Goal: Check status: Check status

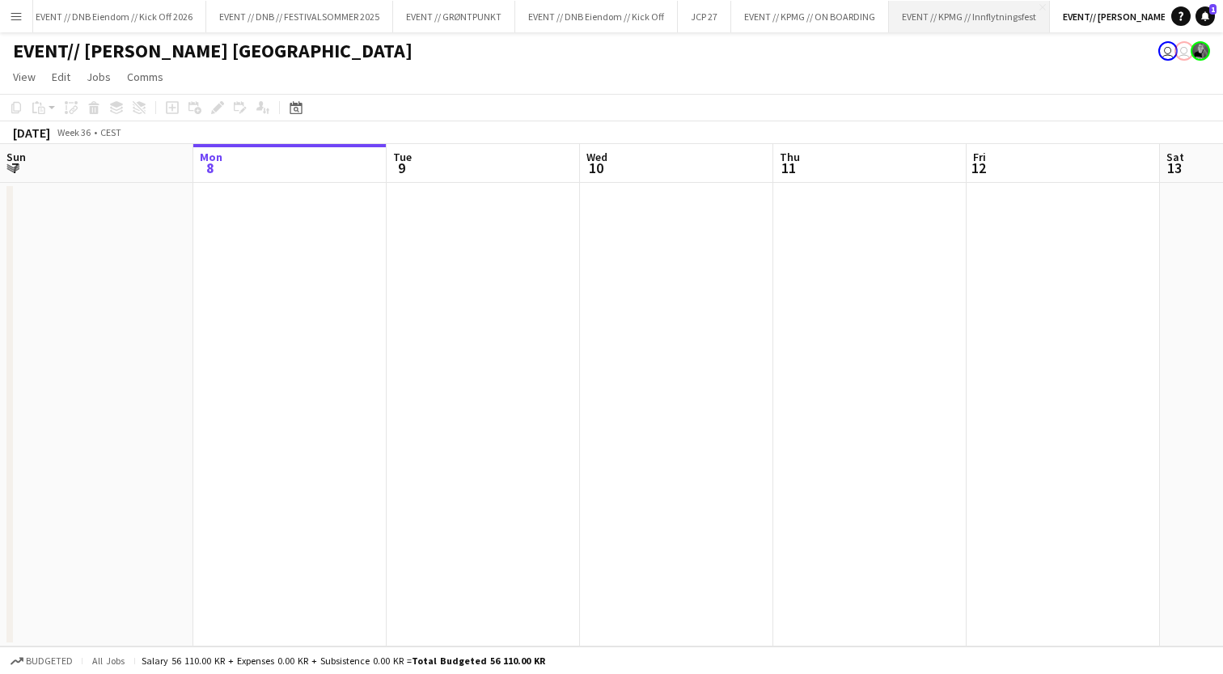
click at [978, 7] on button "EVENT // KPMG // Innflytningsfest Close" at bounding box center [969, 17] width 161 height 32
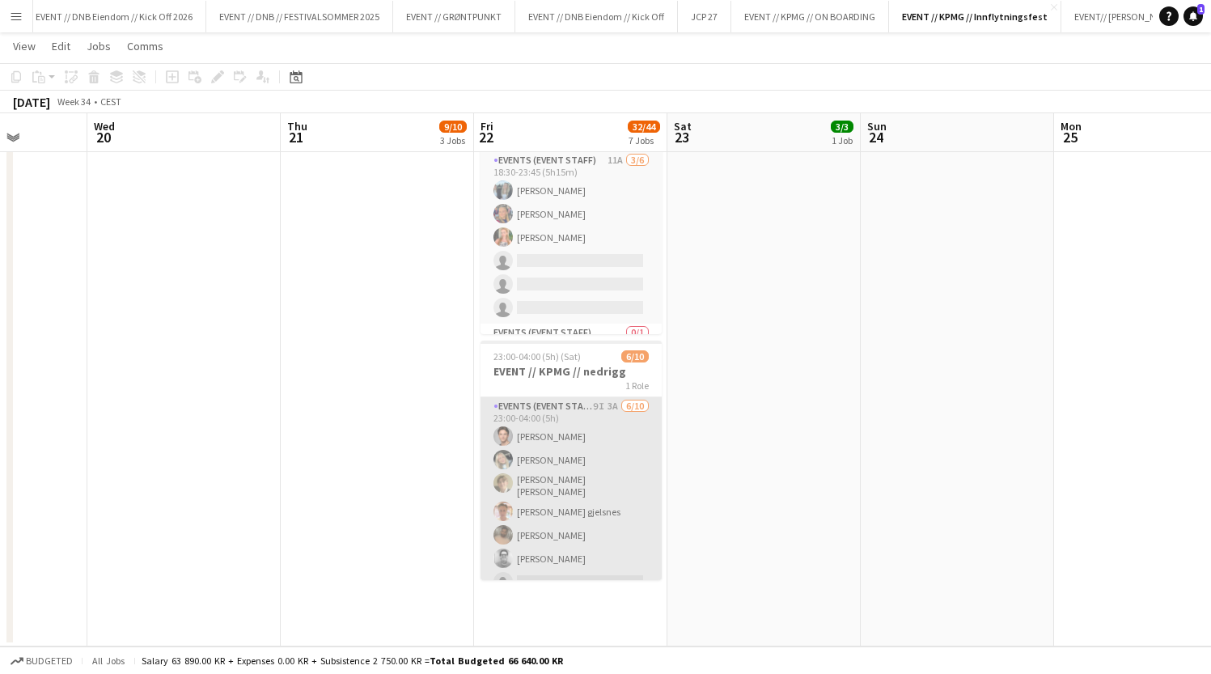
scroll to position [19, 0]
click at [570, 501] on app-card-role "Events (Event Staff) 9I 3A [DATE] 23:00-04:00 (5h) [PERSON_NAME] [PERSON_NAME] …" at bounding box center [570, 513] width 181 height 271
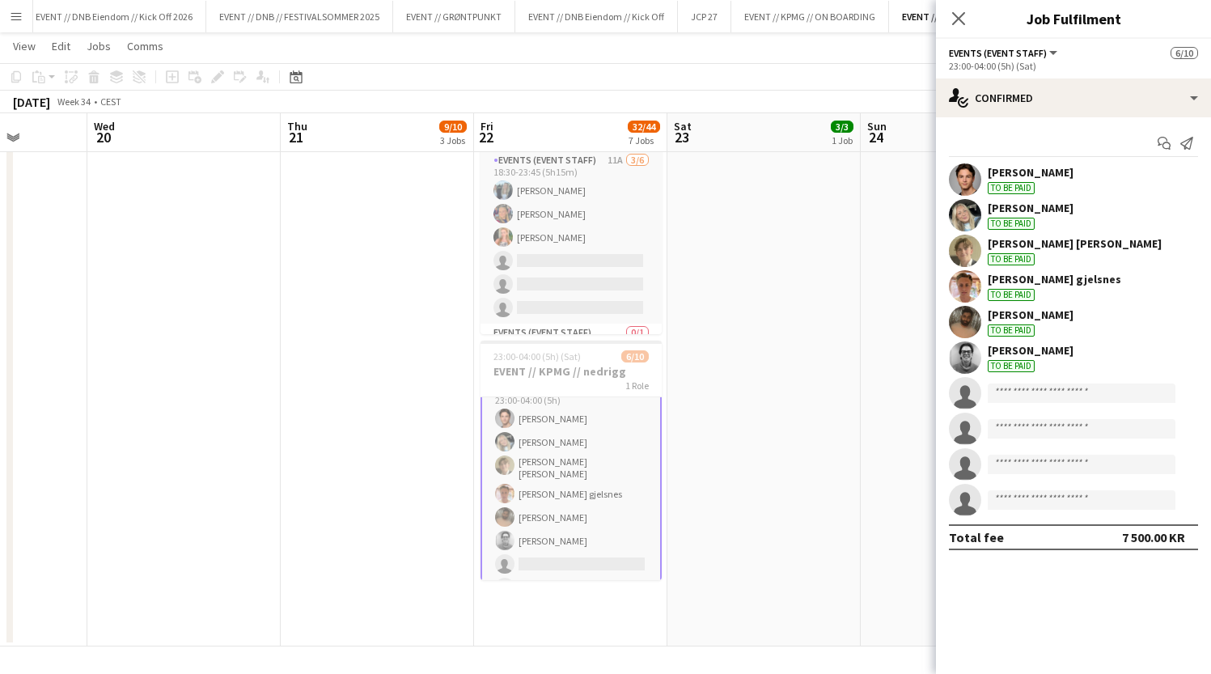
click at [995, 361] on div "To be paid" at bounding box center [1011, 366] width 47 height 12
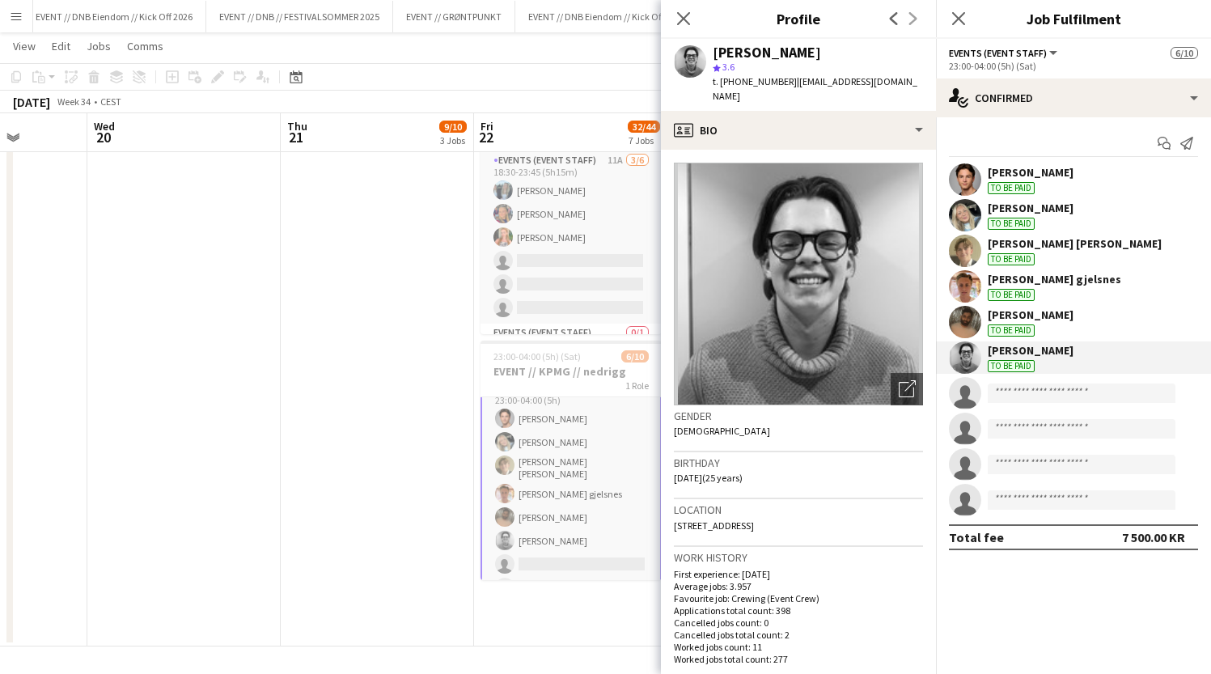
click at [1009, 324] on div "[PERSON_NAME] To be paid" at bounding box center [1031, 321] width 86 height 29
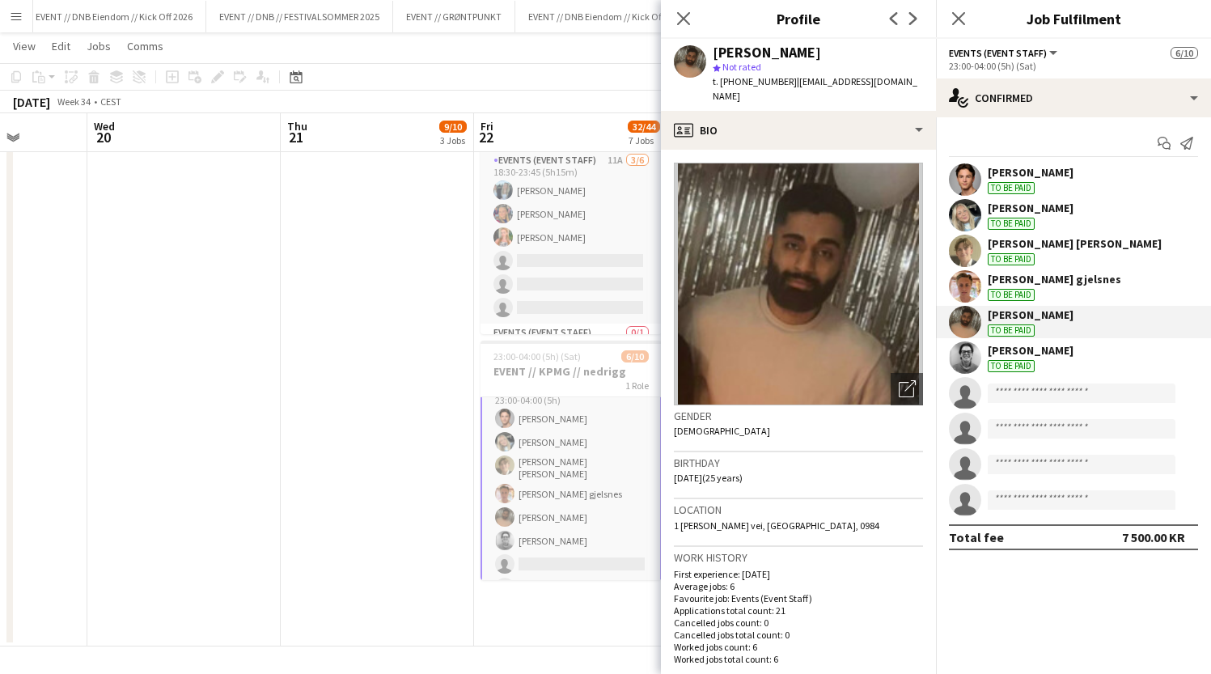
click at [1013, 294] on div "To be paid" at bounding box center [1011, 295] width 47 height 12
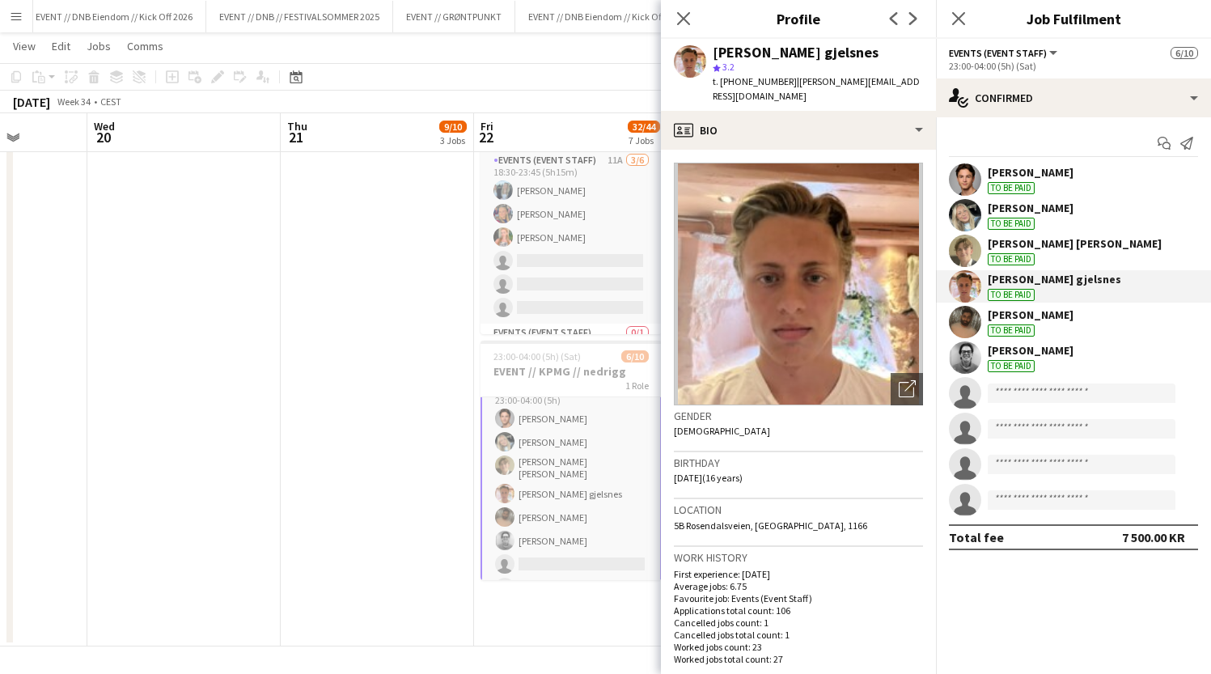
click at [1021, 260] on div "To be paid" at bounding box center [1011, 259] width 47 height 12
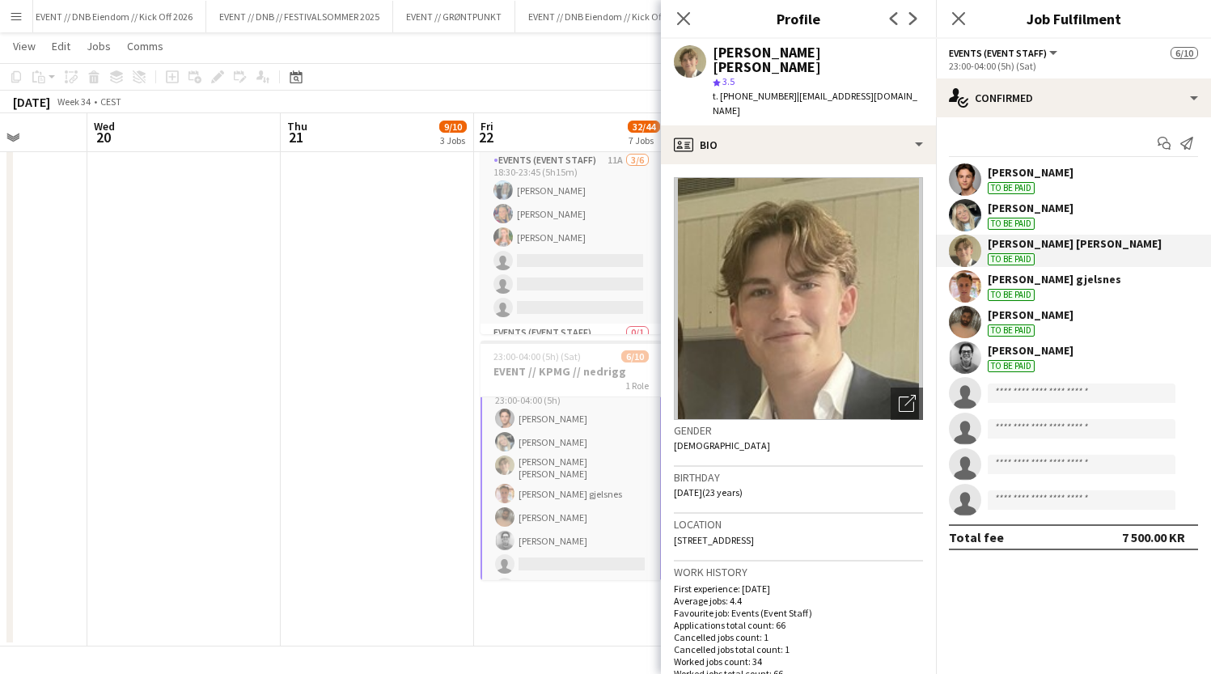
click at [1023, 212] on div "[PERSON_NAME]" at bounding box center [1031, 208] width 86 height 15
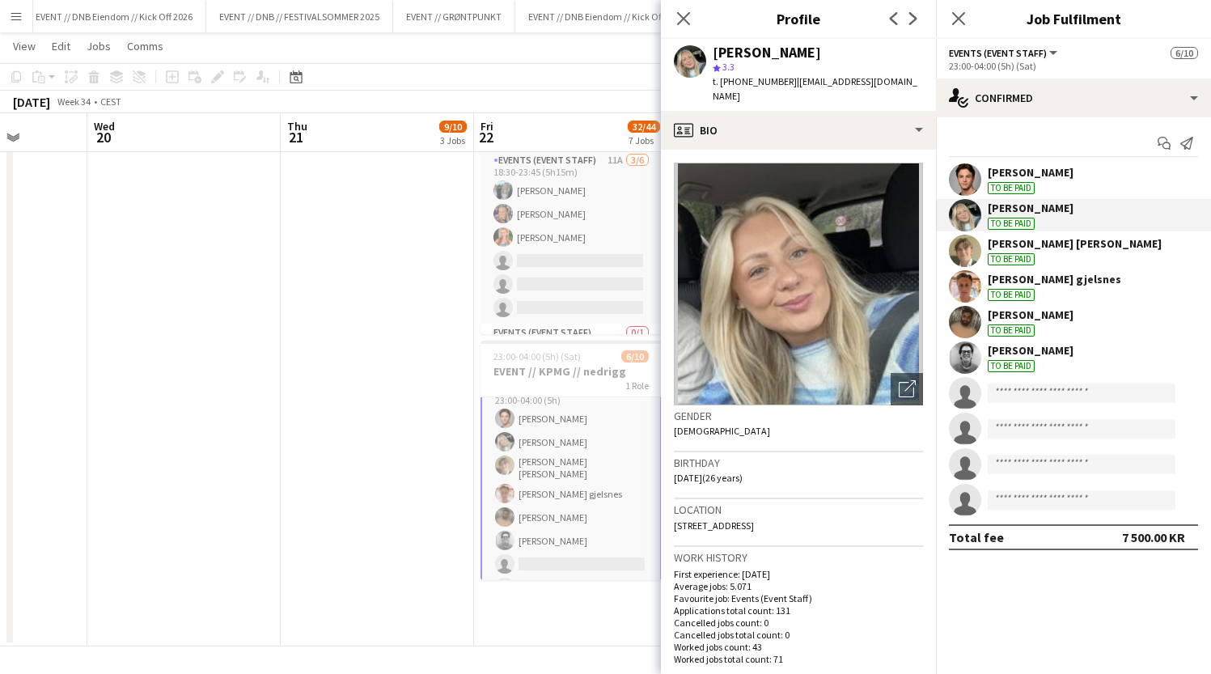
click at [1026, 190] on div "To be paid" at bounding box center [1011, 188] width 47 height 12
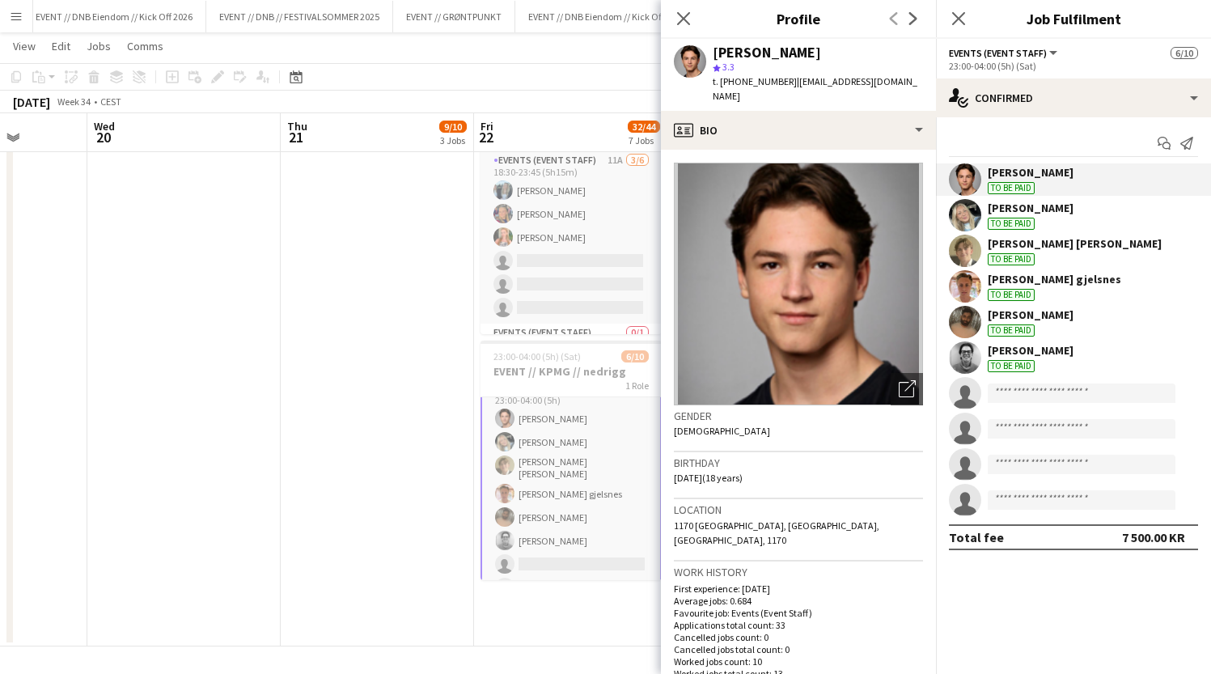
click at [1006, 341] on div "[PERSON_NAME] To be paid" at bounding box center [1073, 357] width 275 height 32
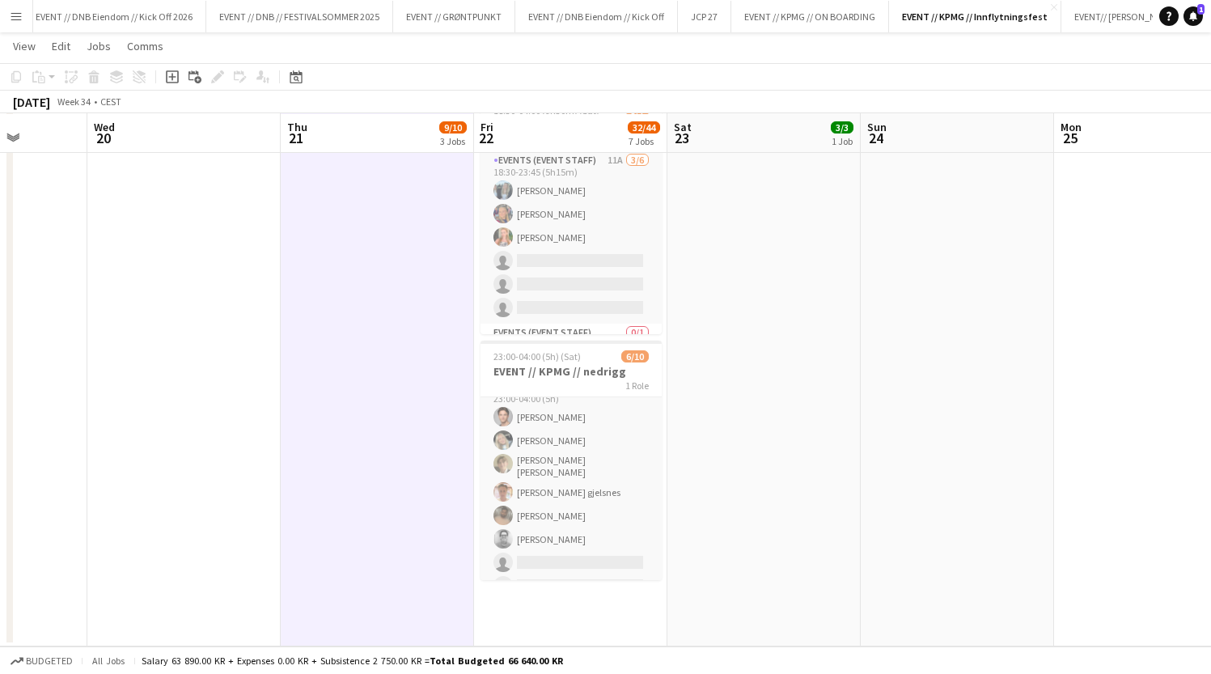
scroll to position [1174, 0]
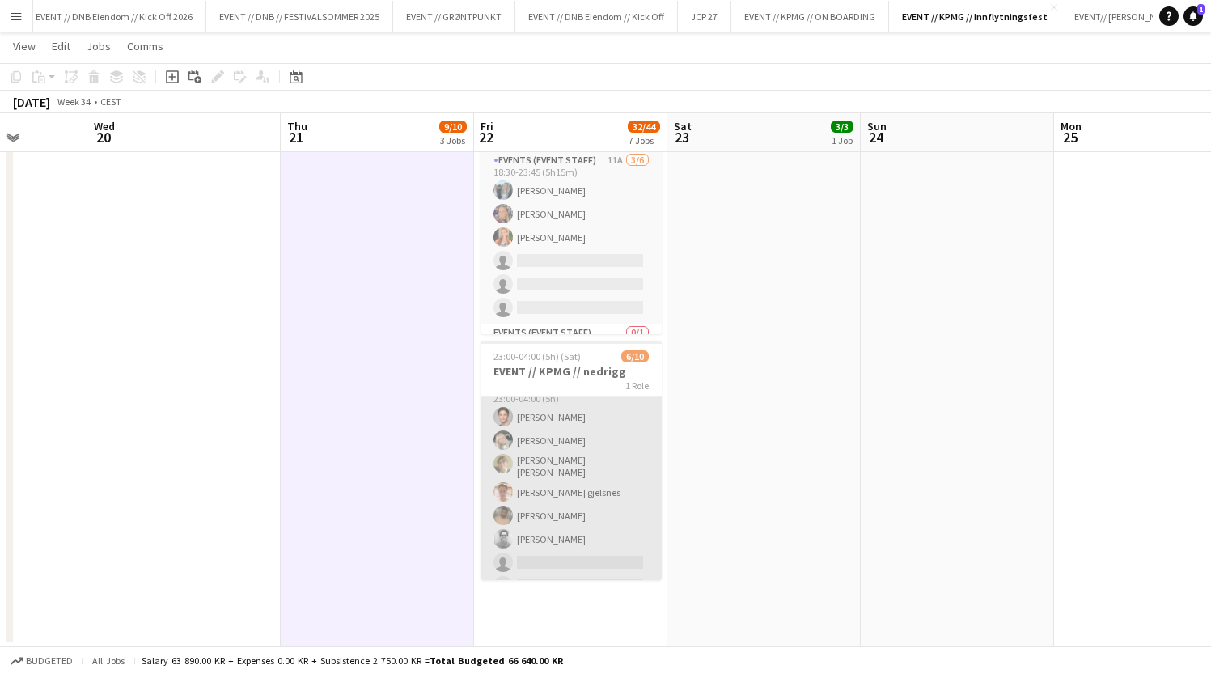
click at [601, 432] on app-card-role "Events (Event Staff) 9I 3A [DATE] 23:00-04:00 (5h) [PERSON_NAME] [PERSON_NAME] …" at bounding box center [570, 513] width 181 height 271
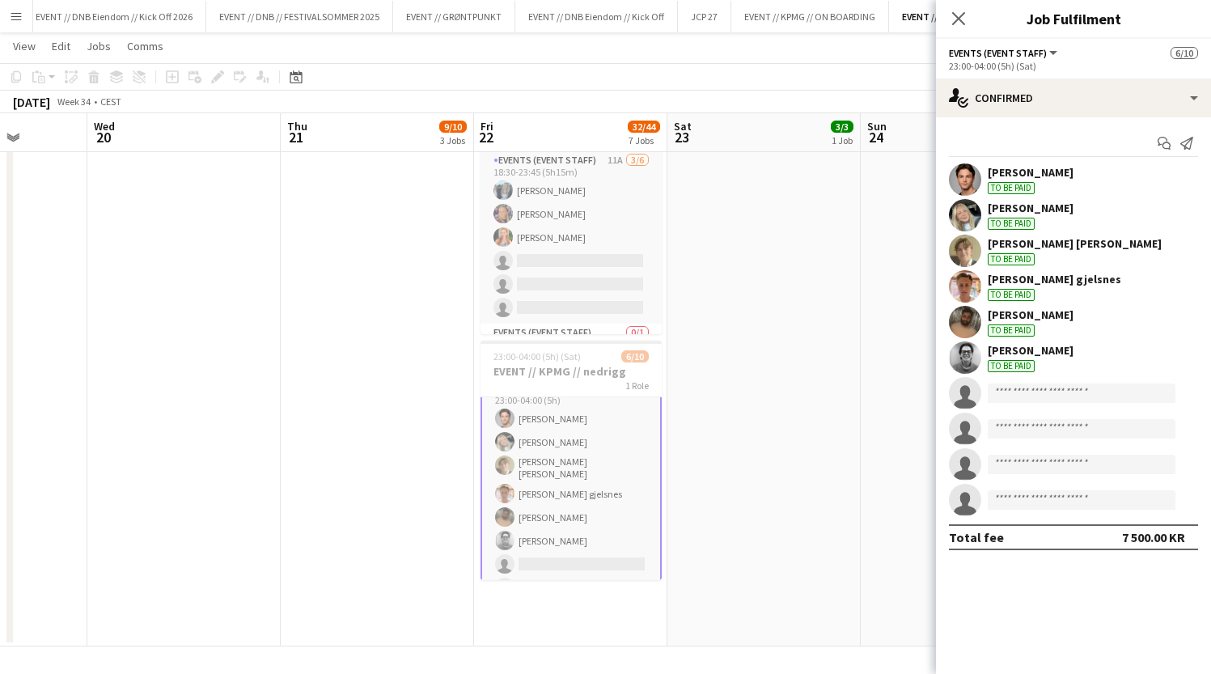
click at [967, 345] on app-user-avatar at bounding box center [965, 357] width 32 height 32
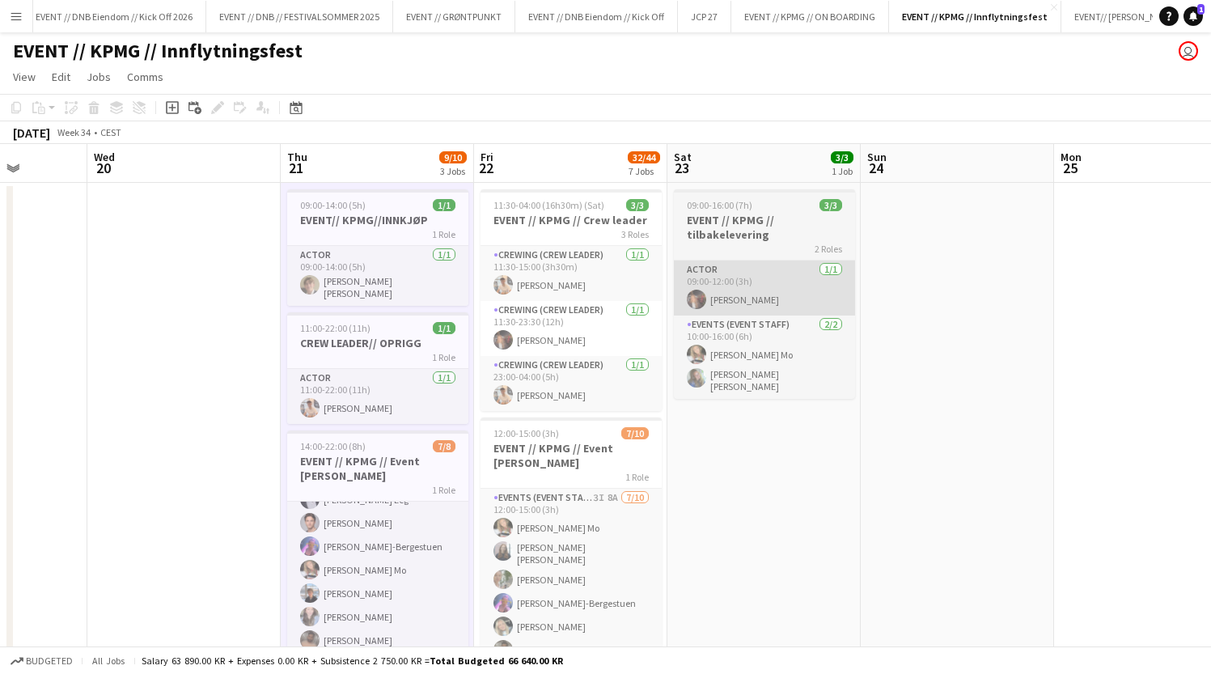
scroll to position [0, 0]
click at [746, 286] on app-card-role "Actor [DATE] 09:00-12:00 (3h) [PERSON_NAME]" at bounding box center [764, 287] width 181 height 55
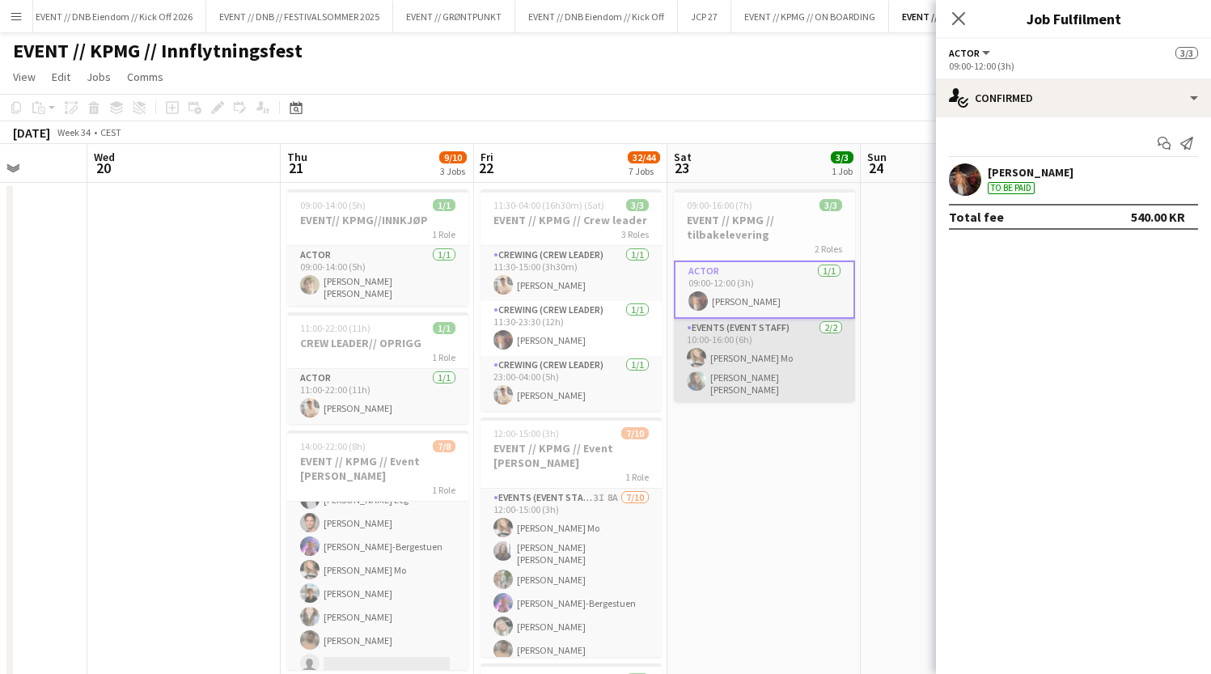
click at [748, 368] on app-card-role "Events (Event Staff) [DATE] 10:00-16:00 (6h) [PERSON_NAME] Mo [PERSON_NAME] [PE…" at bounding box center [764, 360] width 181 height 83
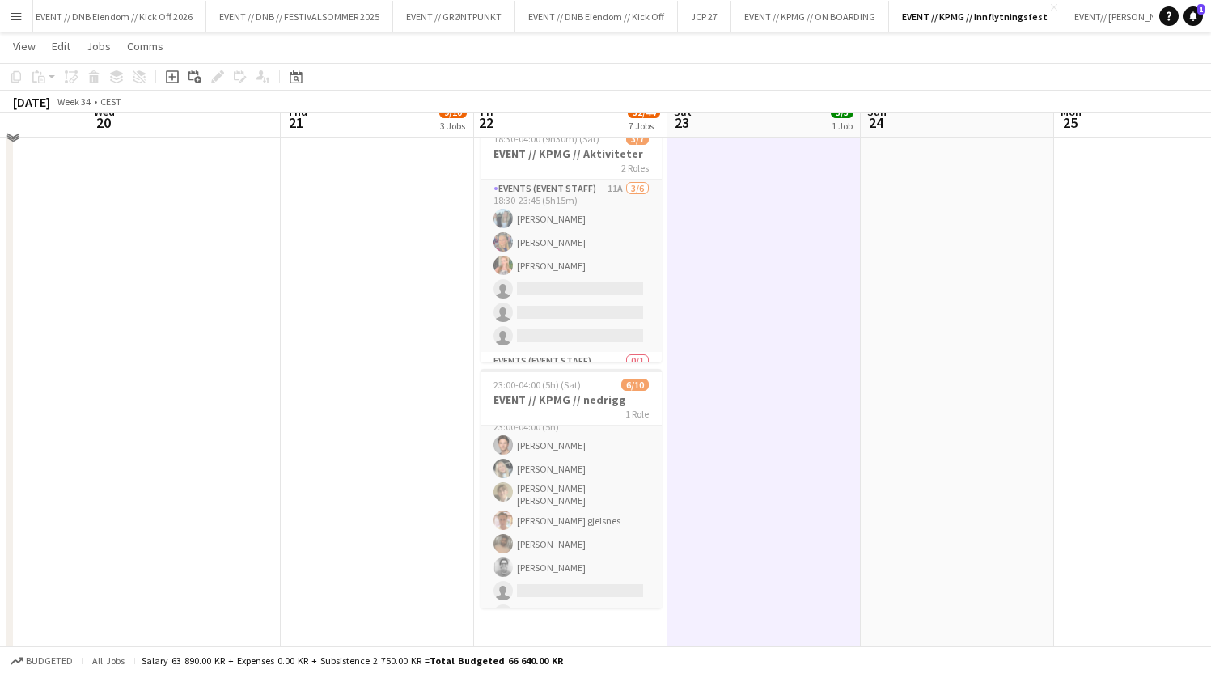
scroll to position [1156, 0]
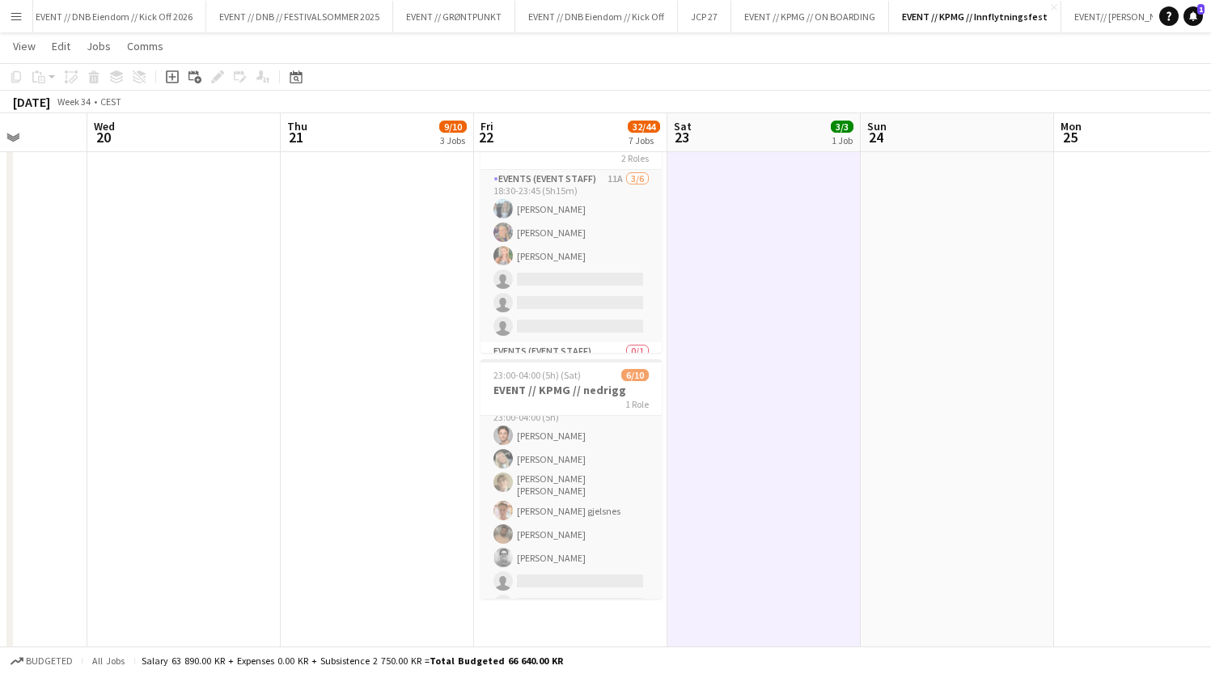
click at [23, 16] on button "Menu" at bounding box center [16, 16] width 32 height 32
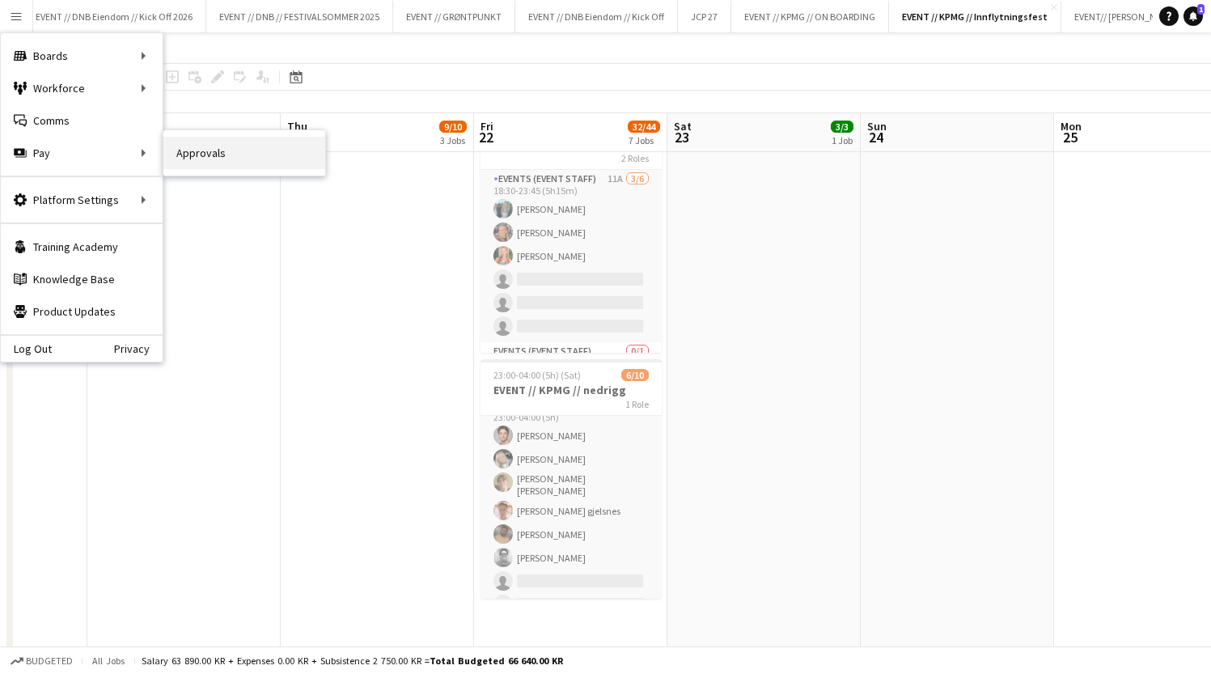
click at [235, 166] on link "Approvals" at bounding box center [244, 153] width 162 height 32
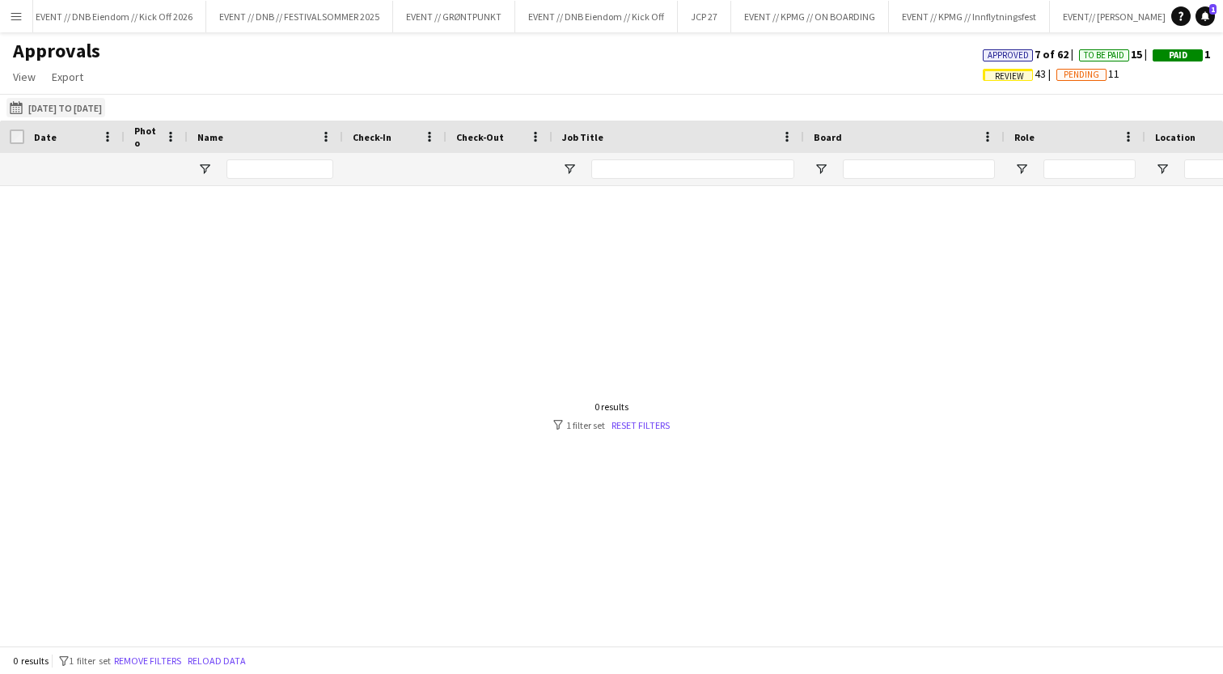
click at [74, 111] on button "[DATE] to [DATE] [DATE] to [DATE]" at bounding box center [55, 107] width 99 height 19
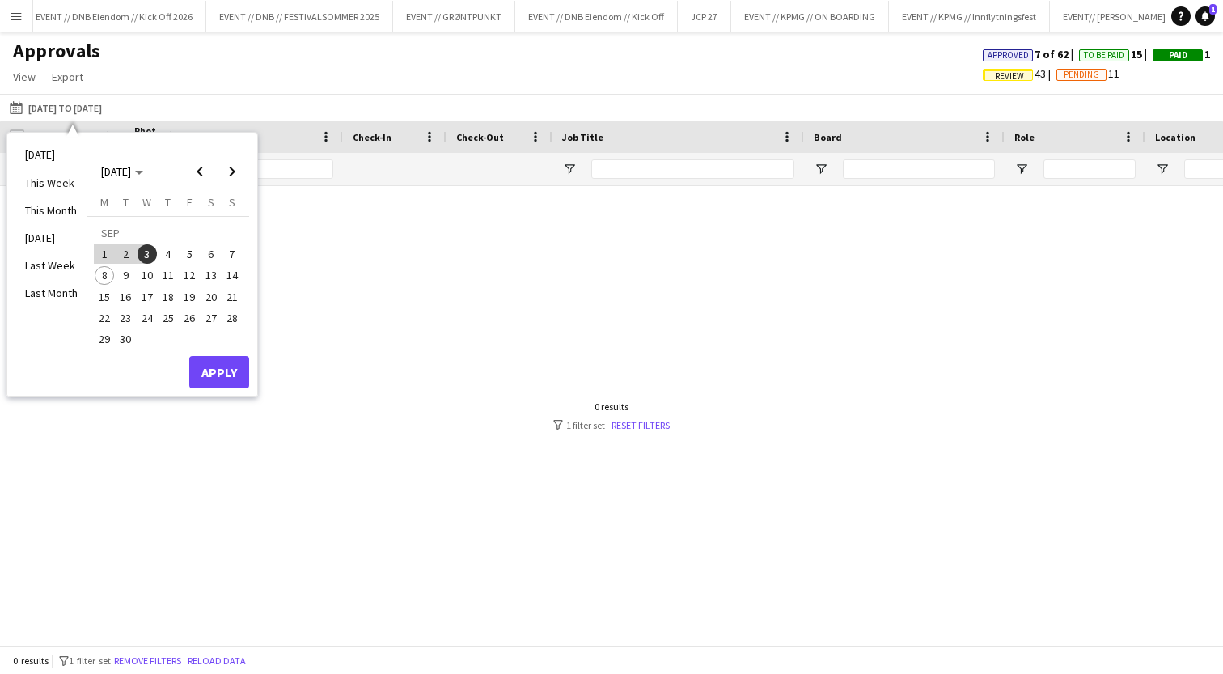
click at [106, 252] on span "1" at bounding box center [104, 253] width 19 height 19
click at [107, 269] on span "8" at bounding box center [104, 275] width 19 height 19
click at [216, 375] on button "Apply" at bounding box center [219, 372] width 60 height 32
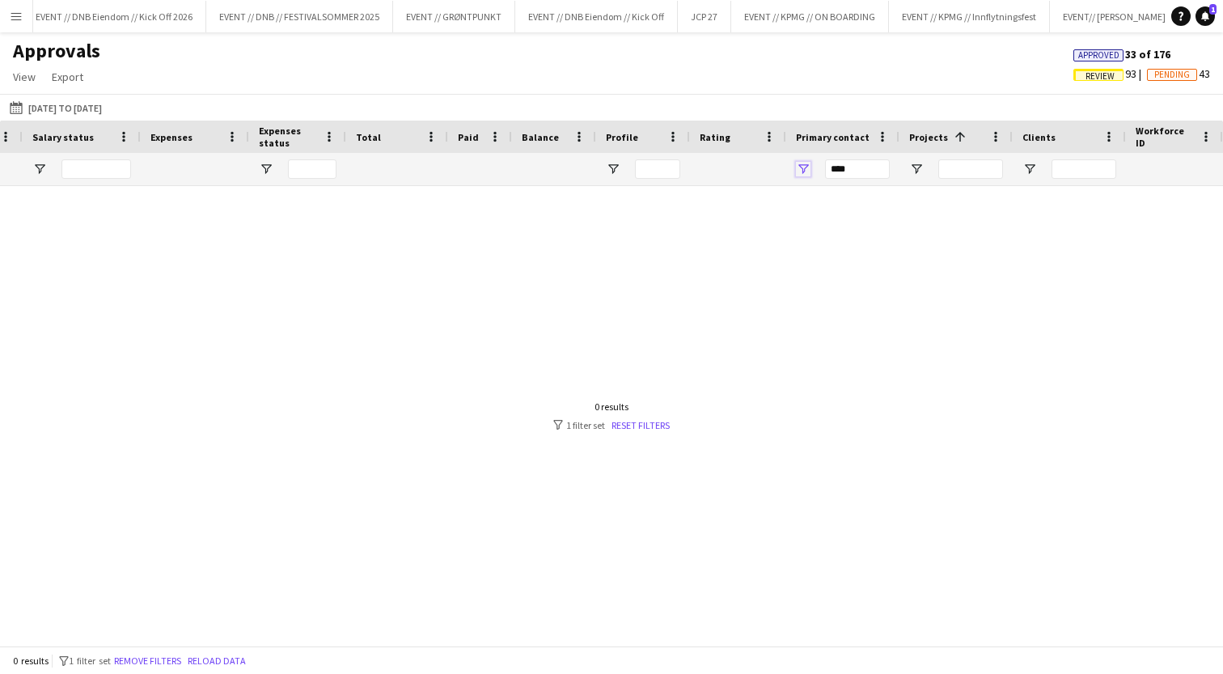
click at [806, 171] on span "Open Filter Menu" at bounding box center [803, 169] width 15 height 15
click at [641, 269] on div at bounding box center [611, 409] width 1223 height 447
click at [55, 112] on button "[DATE] to [DATE] [DATE] to [DATE]" at bounding box center [55, 107] width 99 height 19
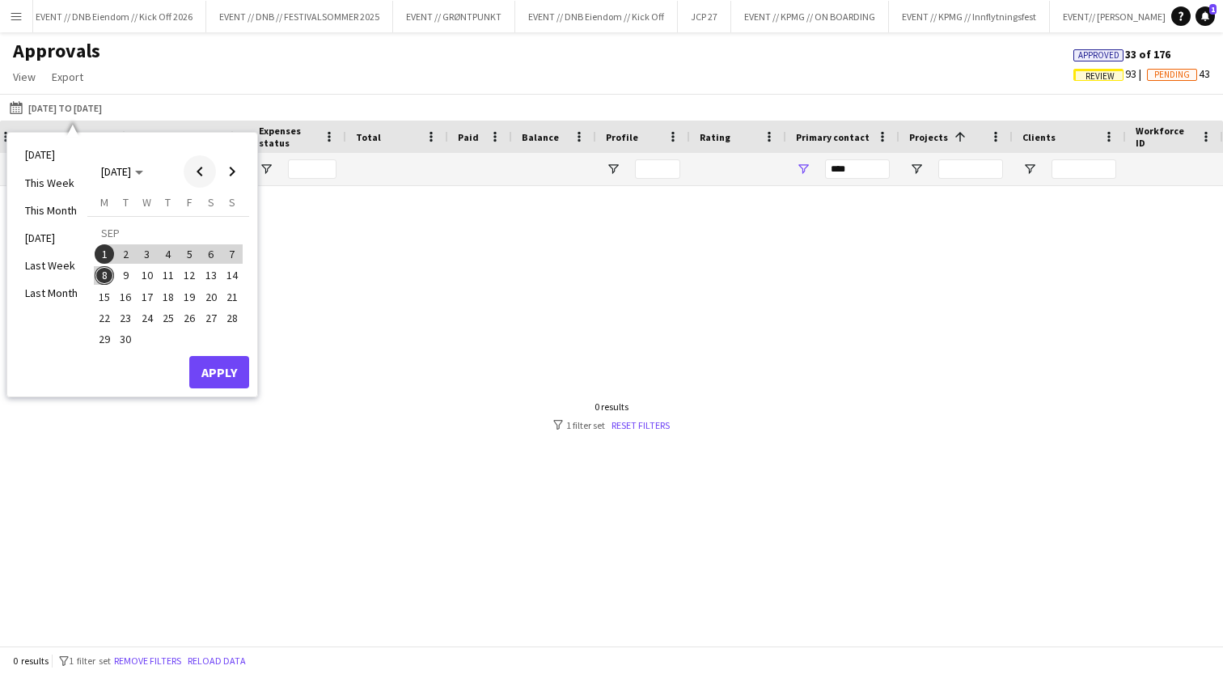
click at [197, 177] on span "Previous month" at bounding box center [200, 171] width 32 height 32
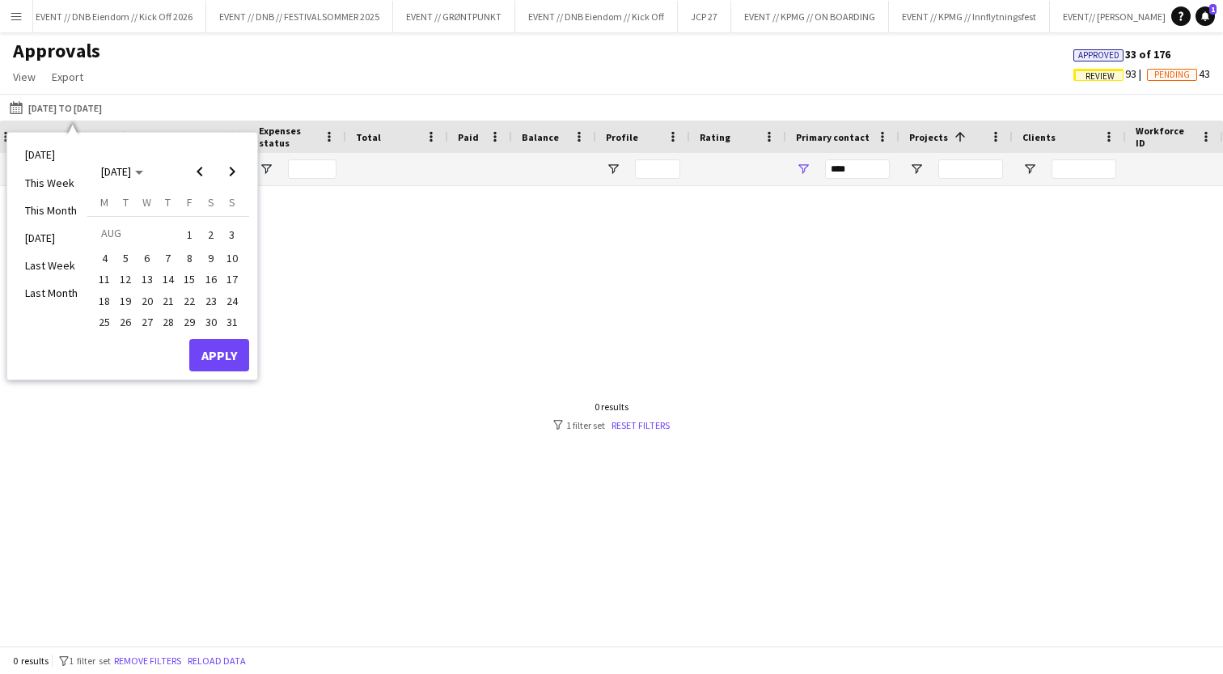
click at [194, 229] on span "1" at bounding box center [189, 234] width 19 height 23
click at [230, 173] on span "Next month" at bounding box center [232, 171] width 32 height 32
click at [104, 266] on span "8" at bounding box center [104, 275] width 19 height 19
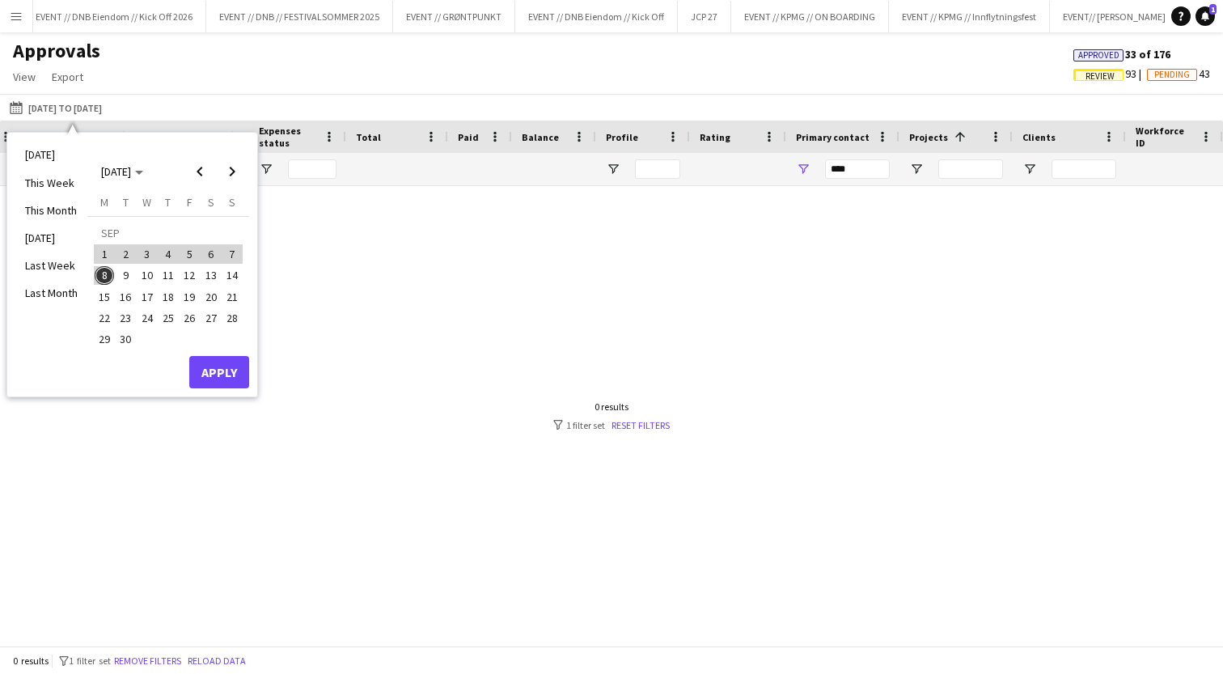
click at [214, 351] on div "[DATE] M [DATE] T [DATE] W [DATE] T [DATE] F [DATE] S [DATE] S [DATE] 2 3 4 5 6…" at bounding box center [168, 276] width 162 height 162
click at [229, 382] on button "Apply" at bounding box center [219, 372] width 60 height 32
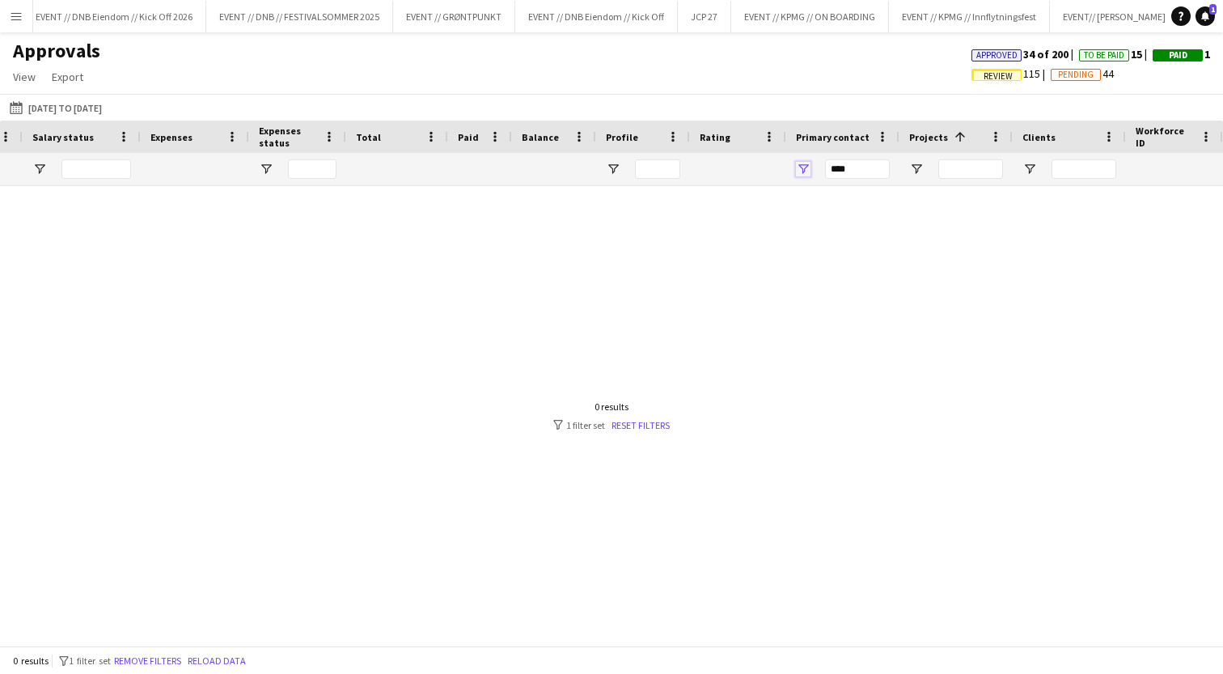
click at [800, 167] on span "Open Filter Menu" at bounding box center [803, 169] width 15 height 15
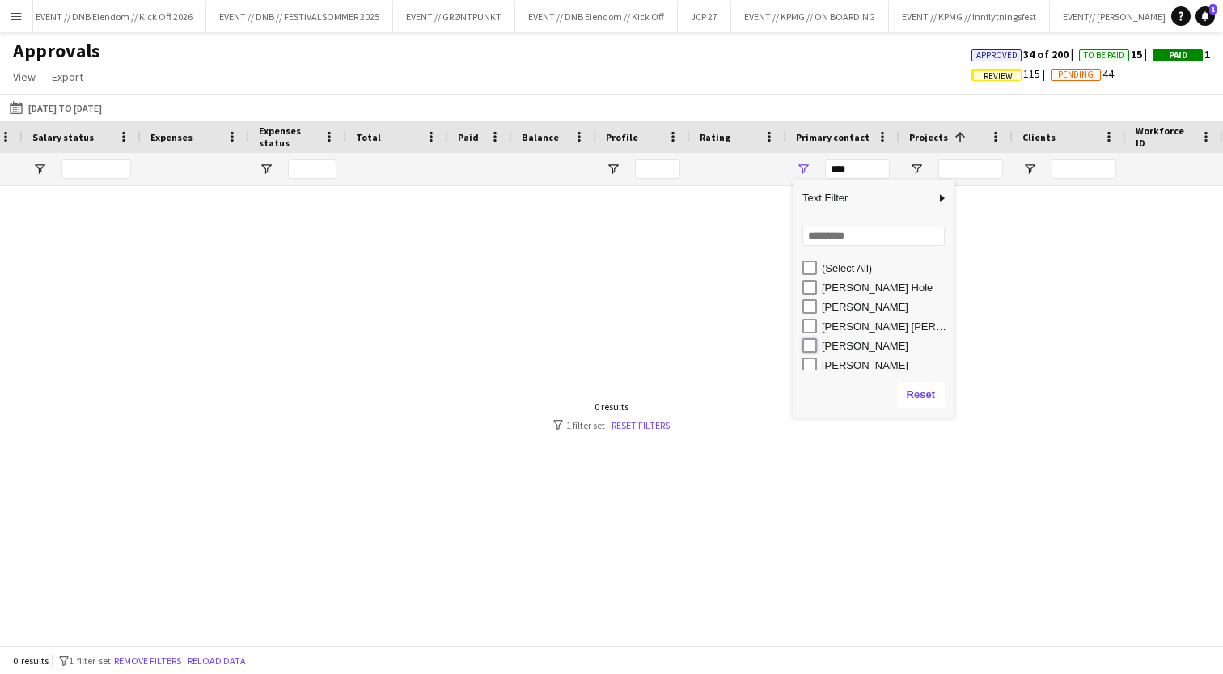
type input "**********"
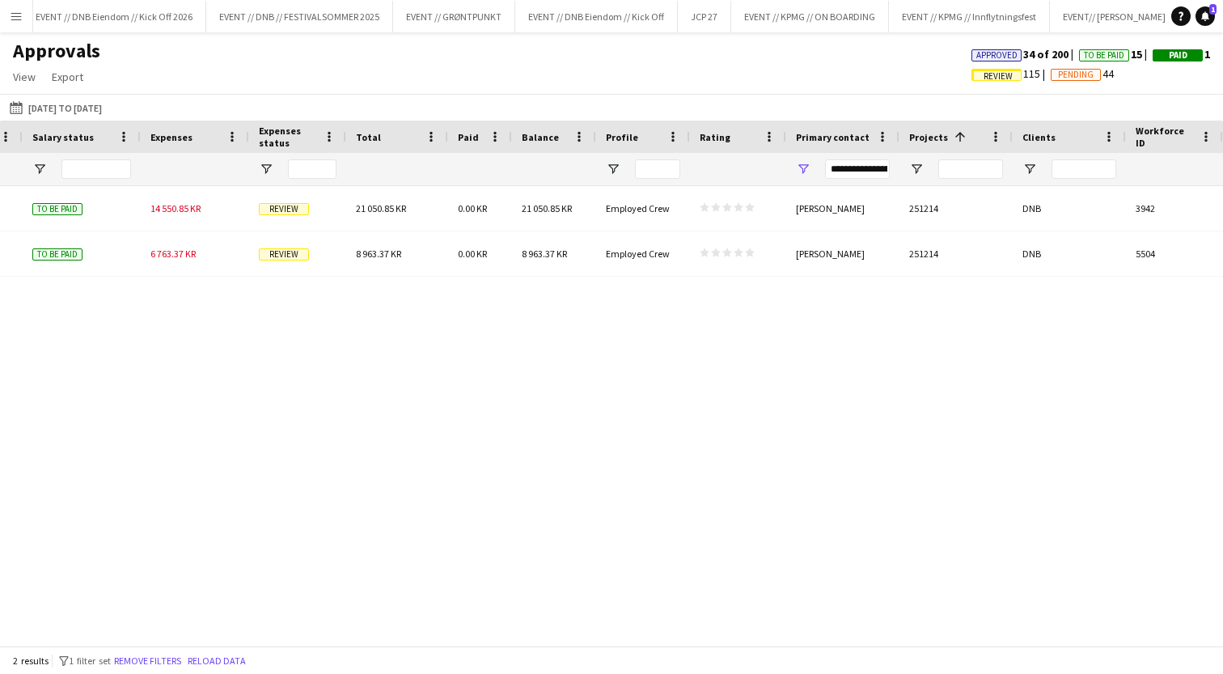
click at [676, 324] on div "(CET/CEST) [GEOGRAPHIC_DATA] 6 500.00 KR To be paid 14 550.85 KR Review 21 050.…" at bounding box center [611, 409] width 1223 height 447
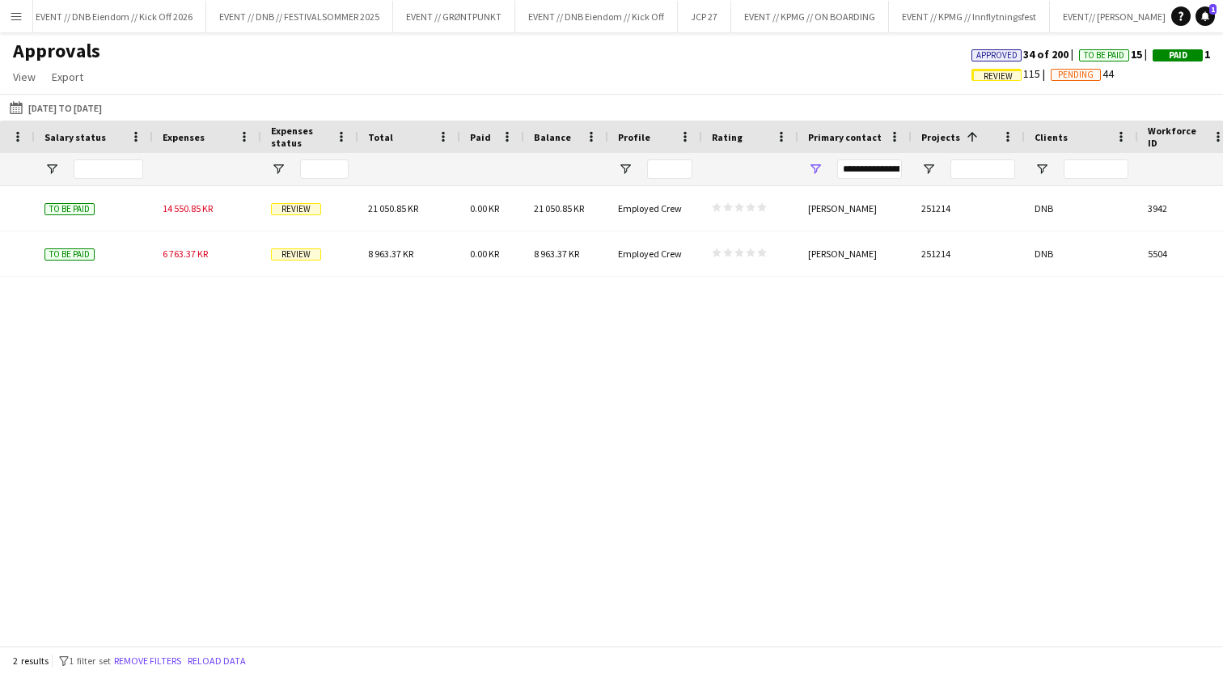
scroll to position [0, 1715]
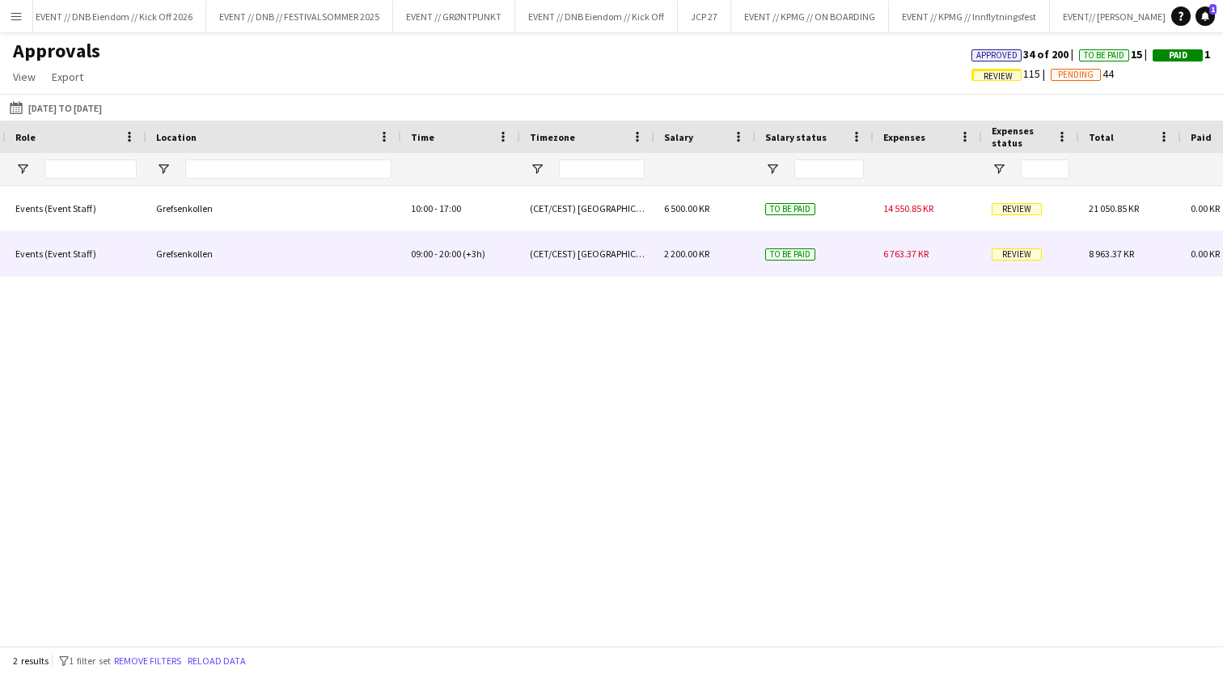
click at [878, 253] on div "6 763.37 KR" at bounding box center [928, 253] width 108 height 44
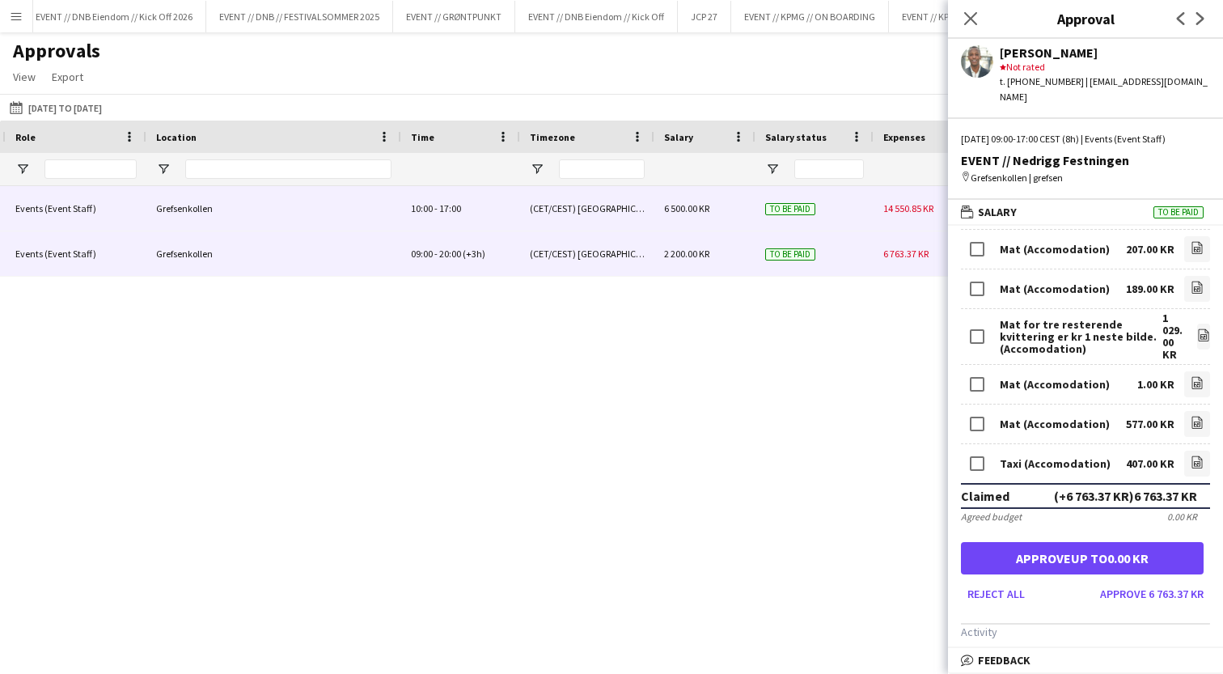
click at [705, 210] on span "6 500.00 KR" at bounding box center [686, 208] width 45 height 12
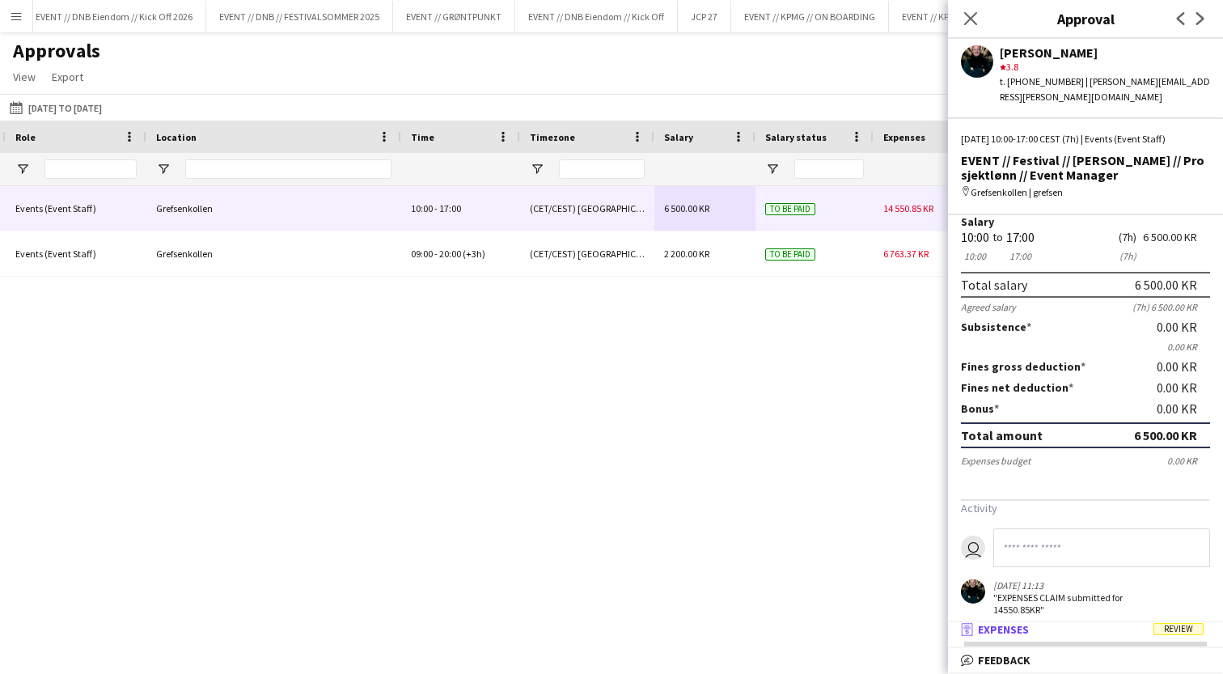
click at [1097, 638] on mat-expansion-panel-header "receipt Expenses Review" at bounding box center [1085, 629] width 275 height 24
